Goal: Information Seeking & Learning: Learn about a topic

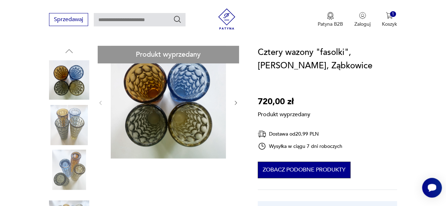
click at [294, 171] on button "Zobacz podobne produkty" at bounding box center [304, 170] width 93 height 17
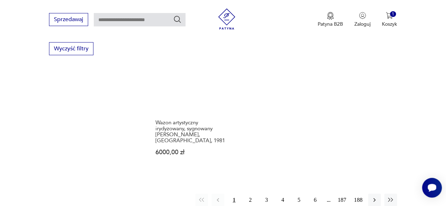
scroll to position [997, 0]
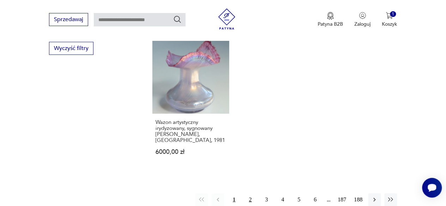
click at [249, 193] on button "2" at bounding box center [250, 199] width 13 height 13
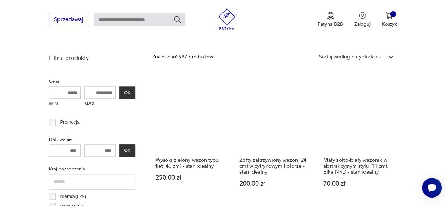
scroll to position [222, 0]
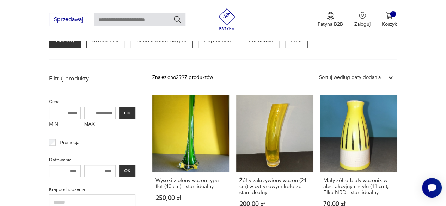
click at [107, 23] on input "text" at bounding box center [140, 19] width 92 height 13
type input "*****"
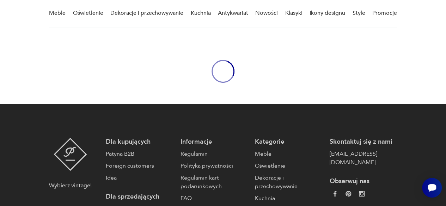
type input "*****"
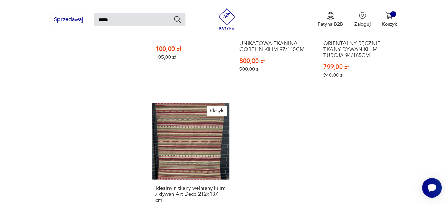
scroll to position [796, 0]
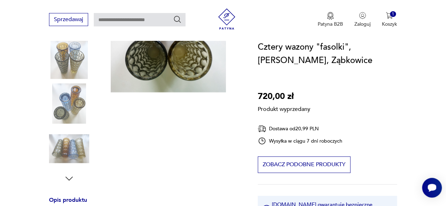
scroll to position [176, 0]
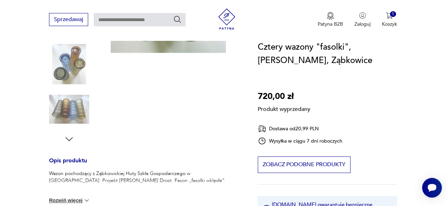
click at [79, 107] on div "Produkt wyprzedany Opis produktu Wazon pochodzący z Ząbkowickiej Huty Szkła Gos…" at bounding box center [145, 149] width 192 height 419
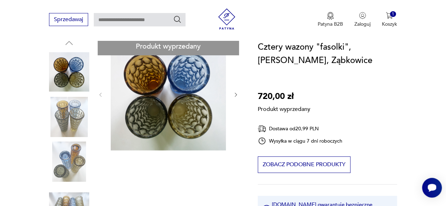
scroll to position [35, 0]
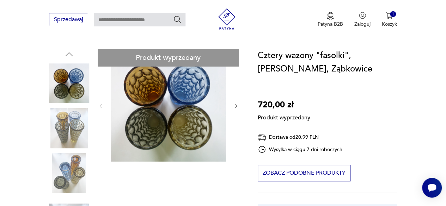
scroll to position [106, 0]
